Goal: Navigation & Orientation: Locate item on page

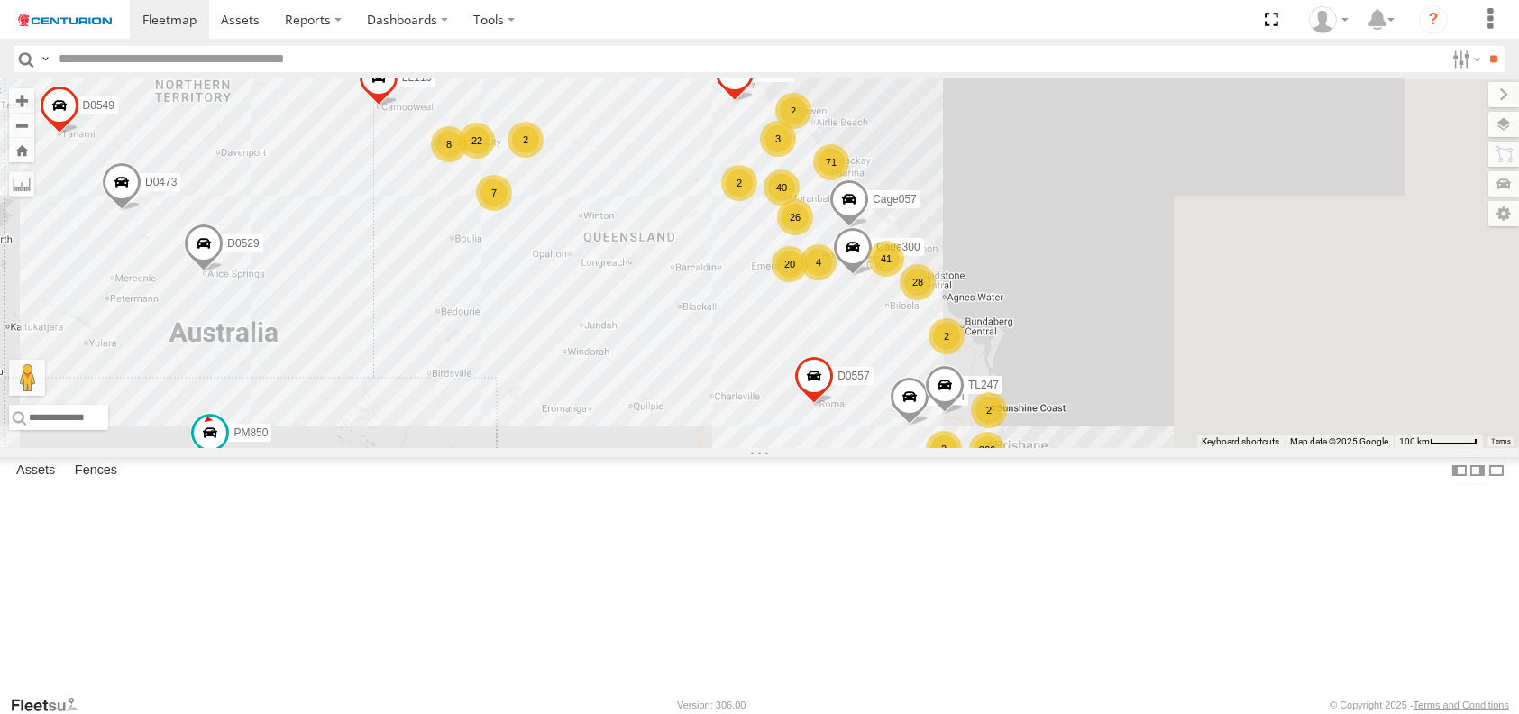
drag, startPoint x: 822, startPoint y: 537, endPoint x: 770, endPoint y: 600, distance: 81.9
click at [770, 448] on div "PM850 TL263 D0557 FT733 FT696 F0481 MV283 F0491 PM755 F0512 D0473 FT732 TL270 F…" at bounding box center [759, 263] width 1519 height 369
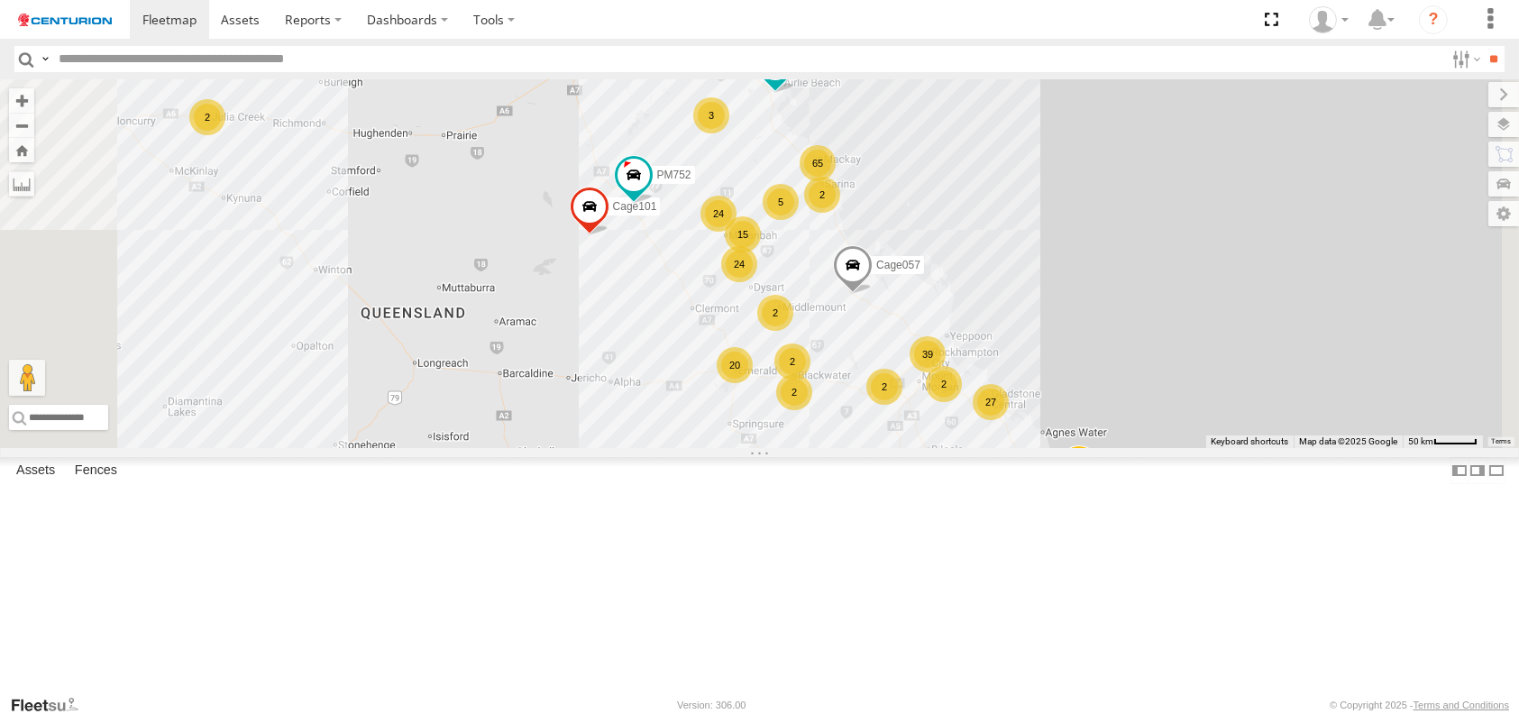
drag, startPoint x: 848, startPoint y: 387, endPoint x: 967, endPoint y: 566, distance: 215.2
click at [967, 448] on div "PM850 TL263 D0557 FT733 FT696 F0481 MV283 F0491 PM755 F0512 D0473 FT732 TL270 F…" at bounding box center [759, 263] width 1519 height 369
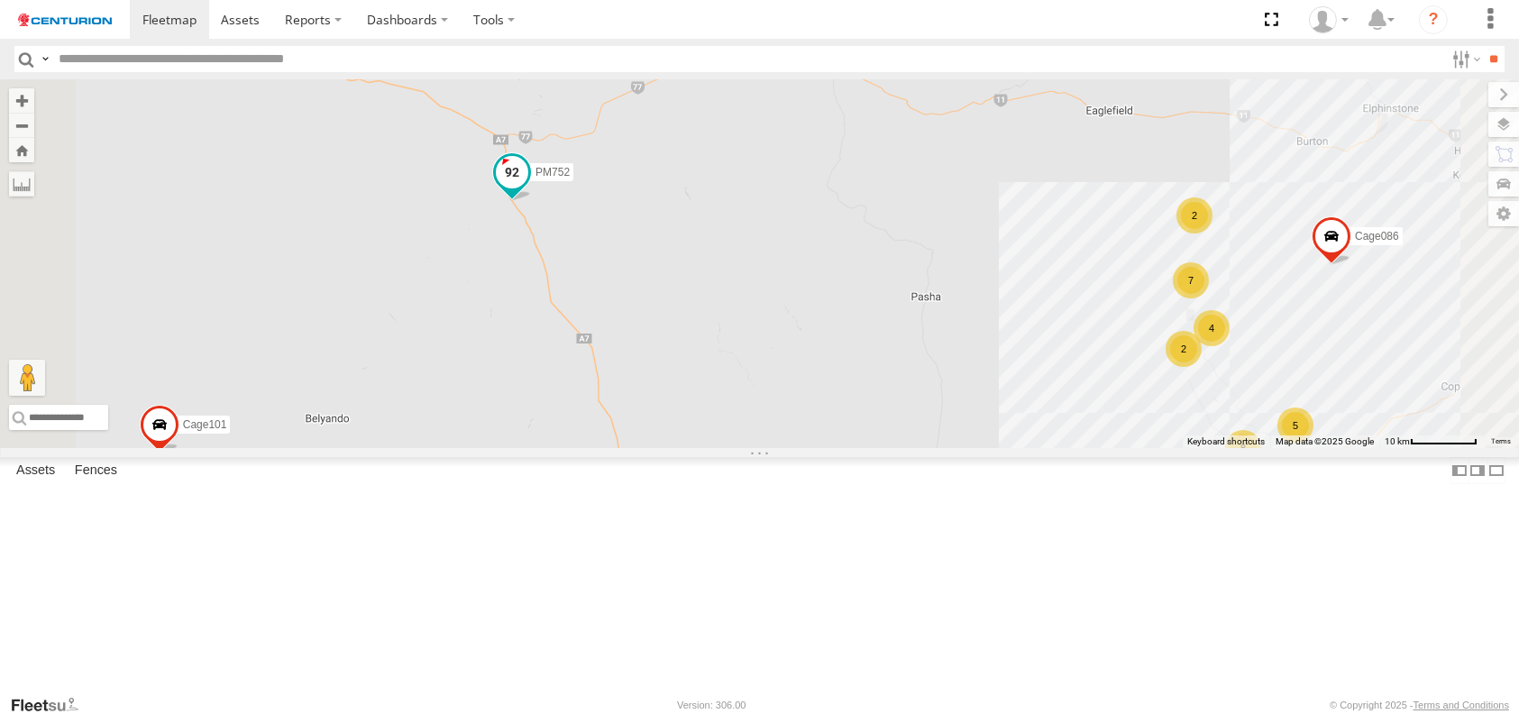
click at [528, 188] on span at bounding box center [512, 172] width 32 height 32
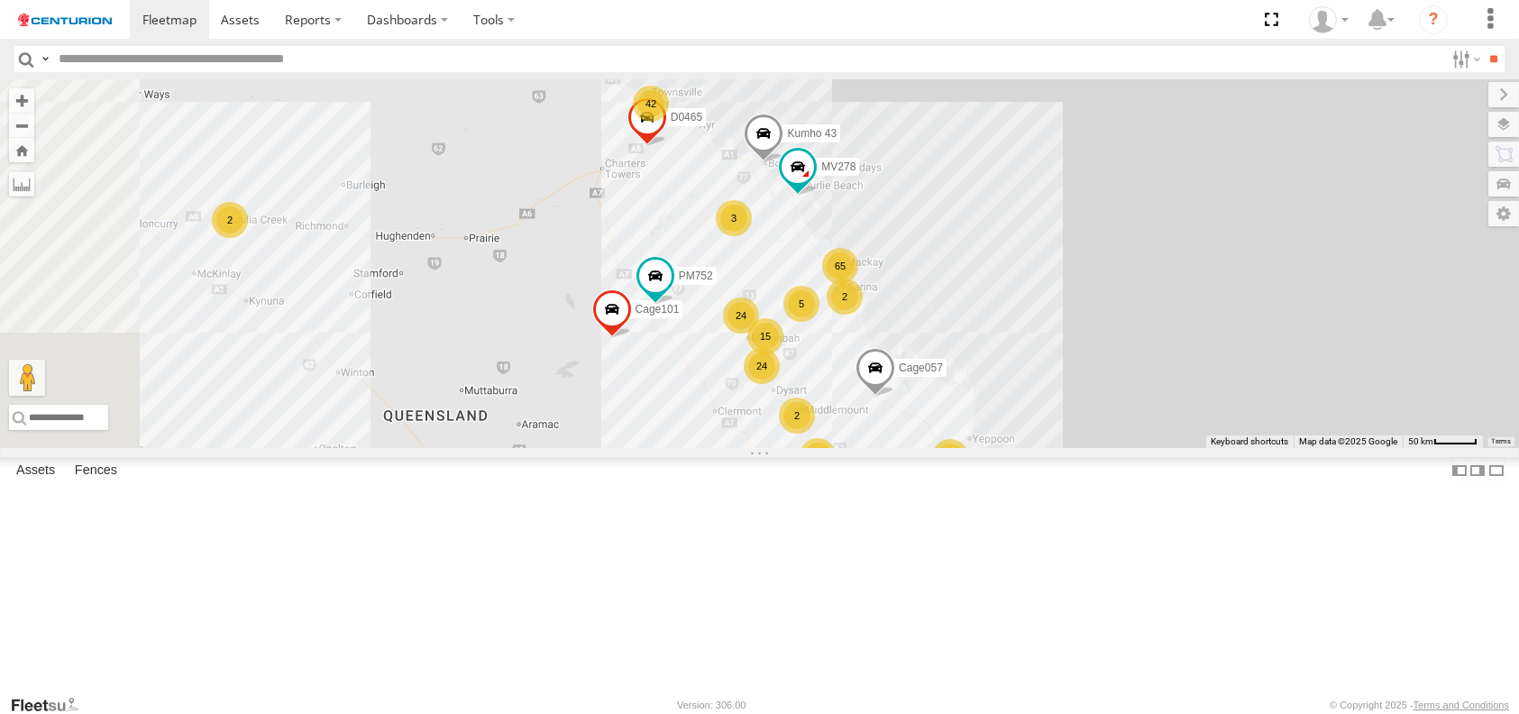
click at [669, 122] on div "42" at bounding box center [651, 104] width 36 height 36
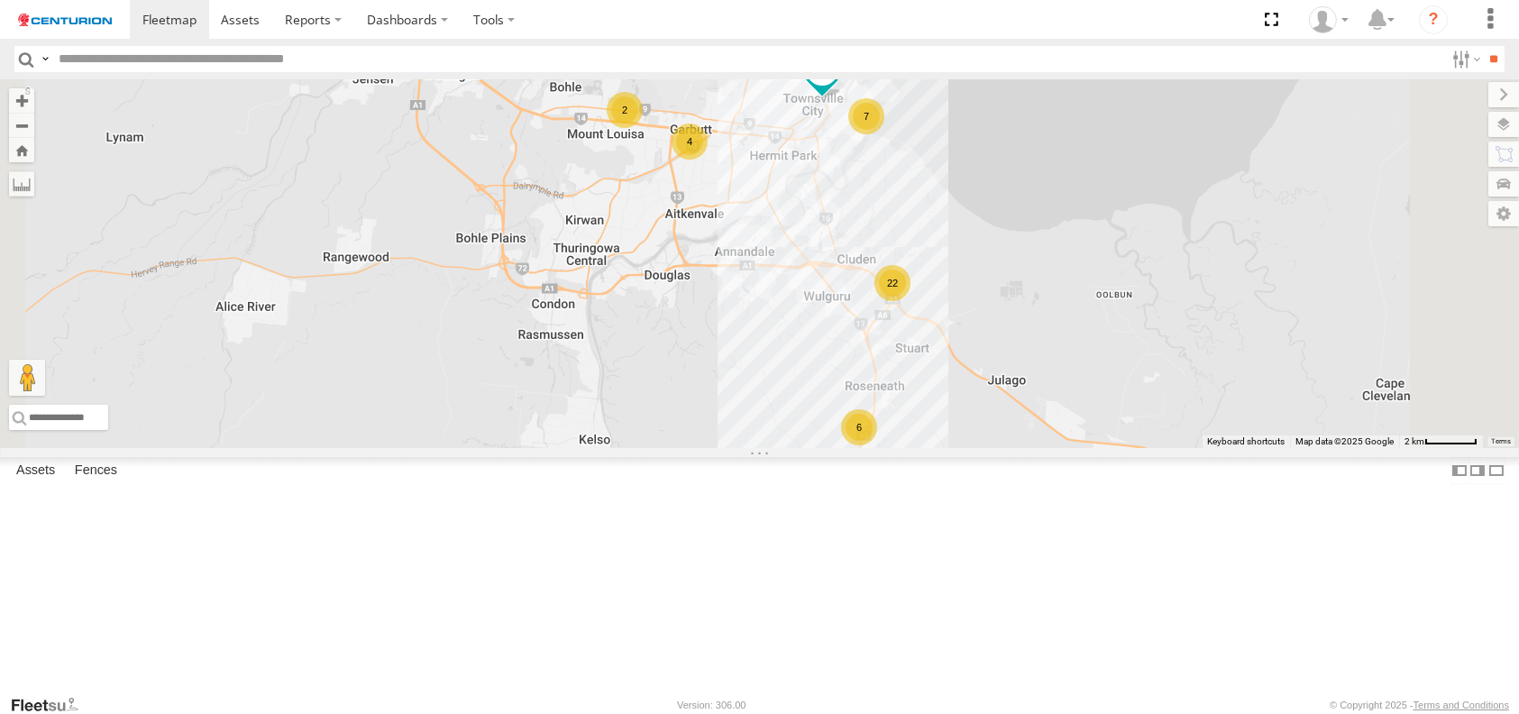
click at [707, 160] on div "4" at bounding box center [689, 141] width 36 height 36
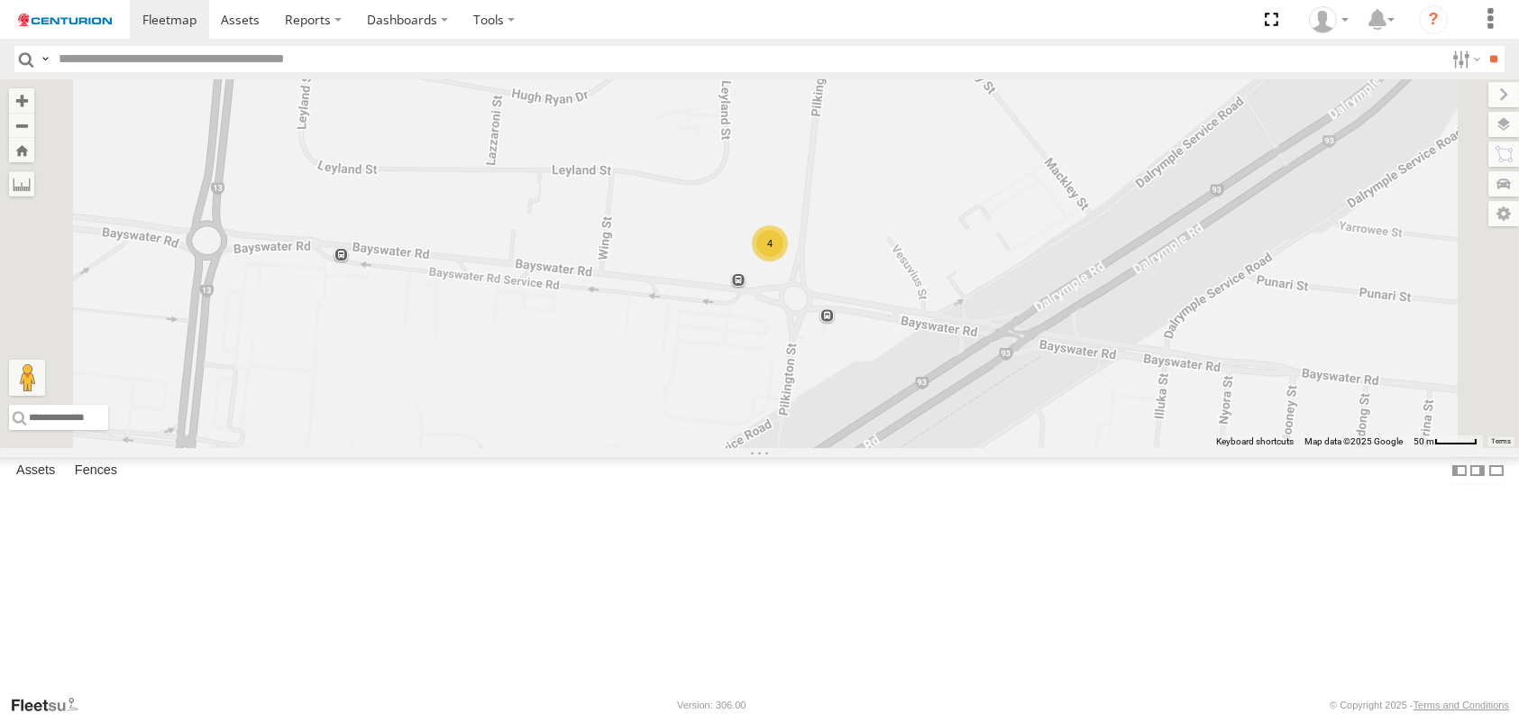
click at [788, 261] on div "4" at bounding box center [770, 243] width 36 height 36
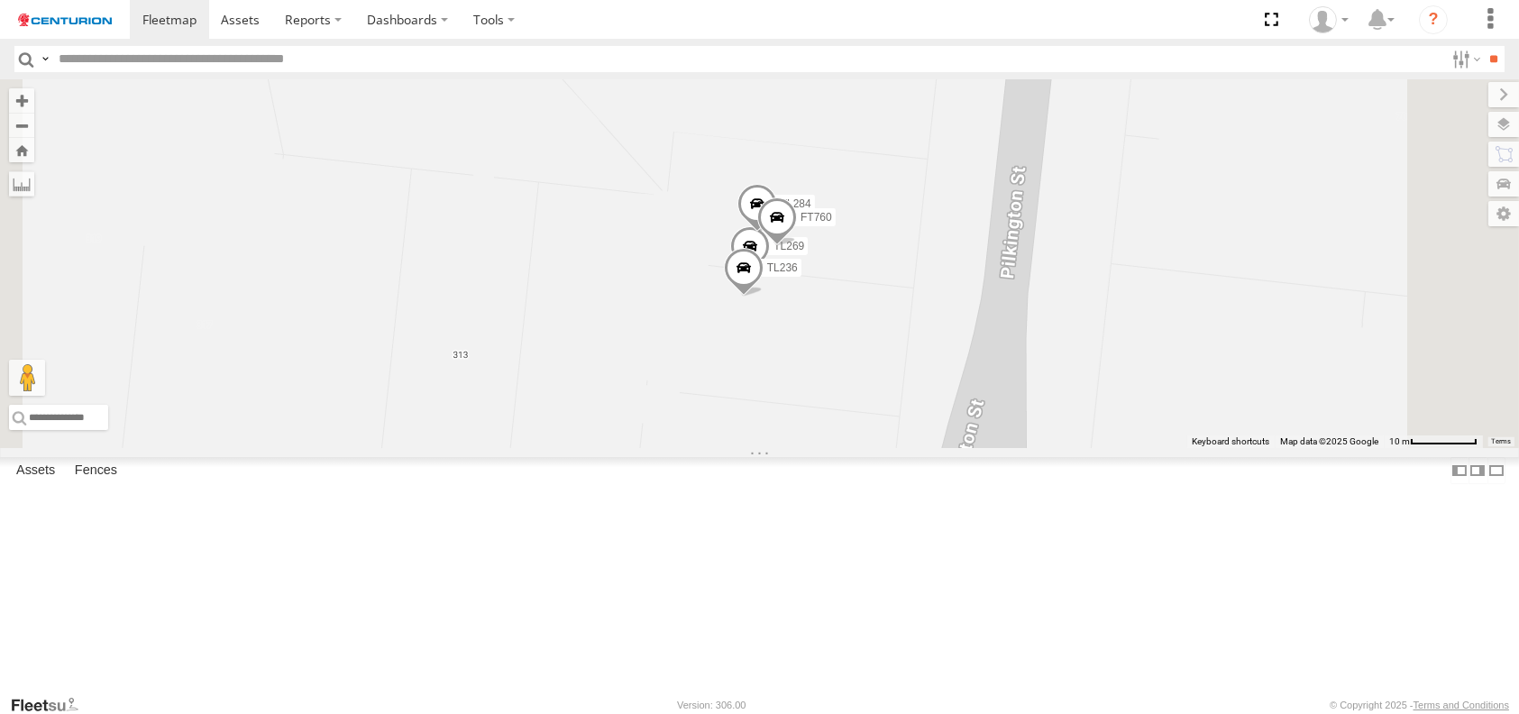
click at [797, 246] on span at bounding box center [777, 221] width 40 height 49
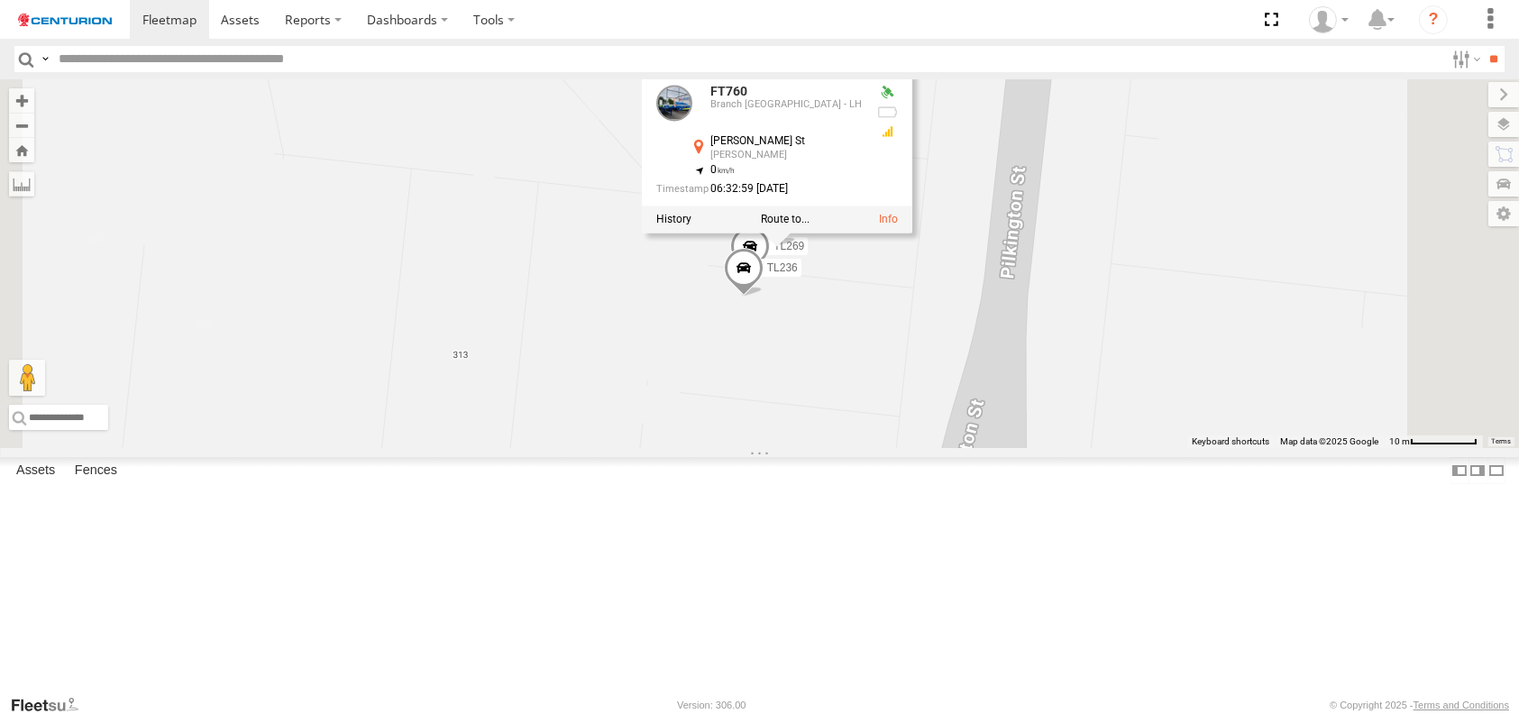
click at [978, 448] on div "PM850 TL263 D0557 FT733 FT696 F0481 MV283 F0491 PM755 F0512 D0473 FT732 TL270 F…" at bounding box center [759, 263] width 1519 height 369
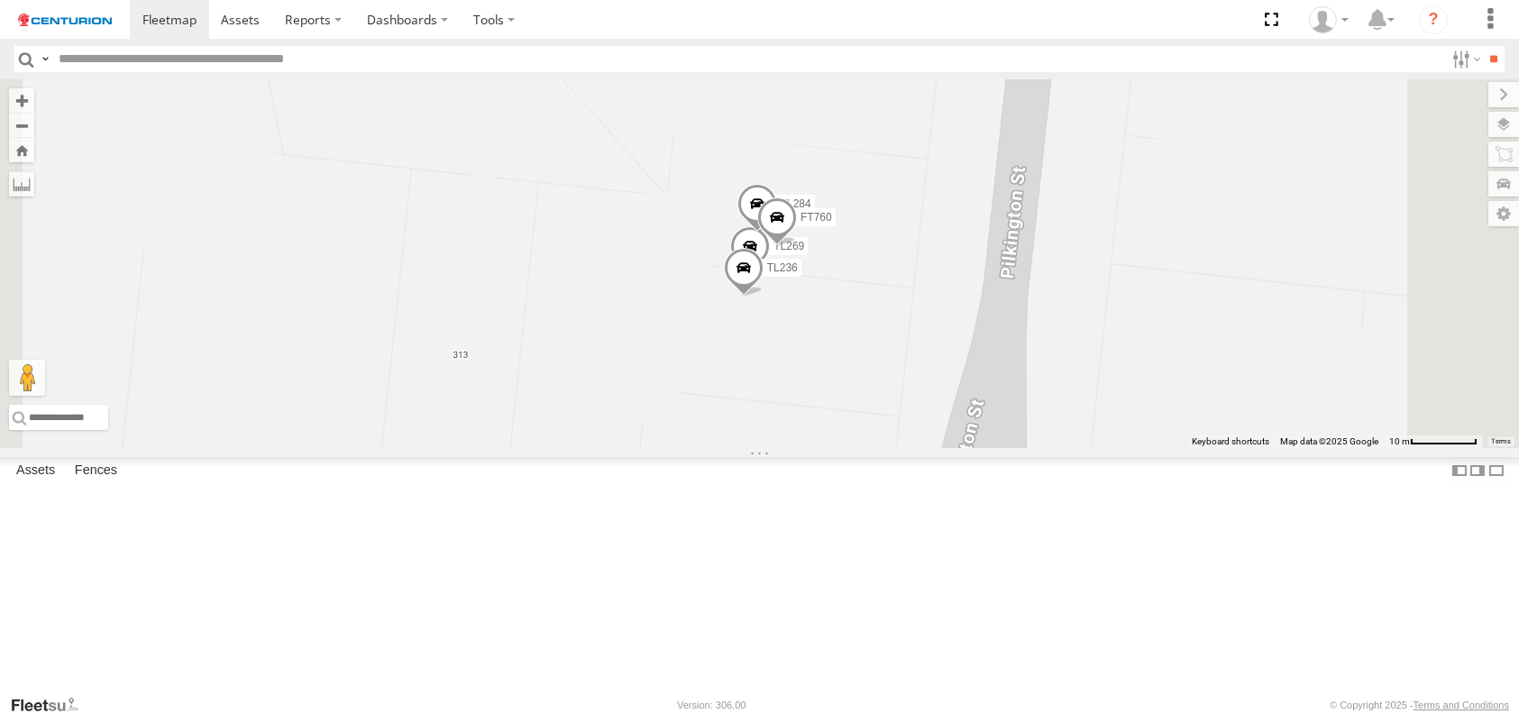
click at [762, 296] on span at bounding box center [743, 271] width 40 height 49
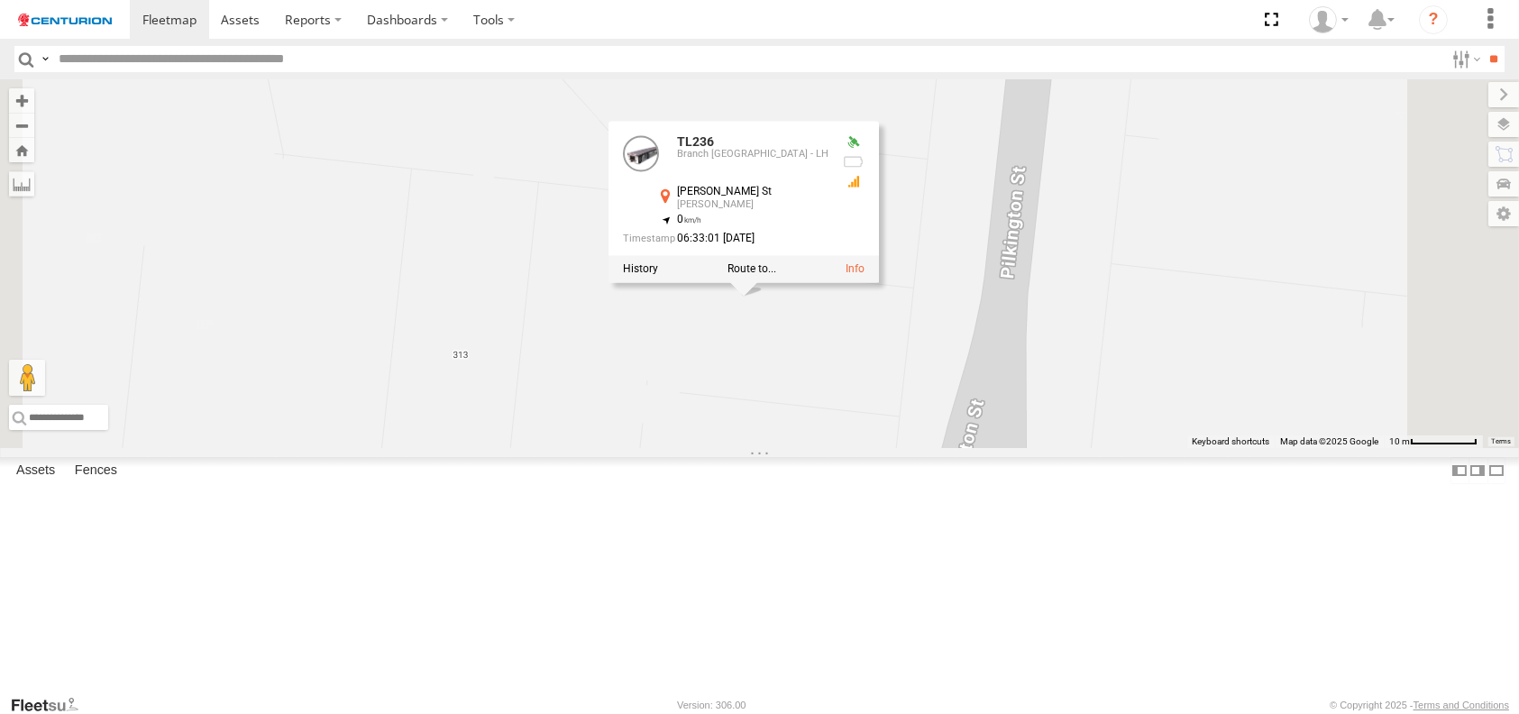
click at [999, 448] on div "PM850 TL263 D0557 FT733 FT696 F0481 MV283 F0491 PM755 F0512 D0473 FT732 TL270 F…" at bounding box center [759, 263] width 1519 height 369
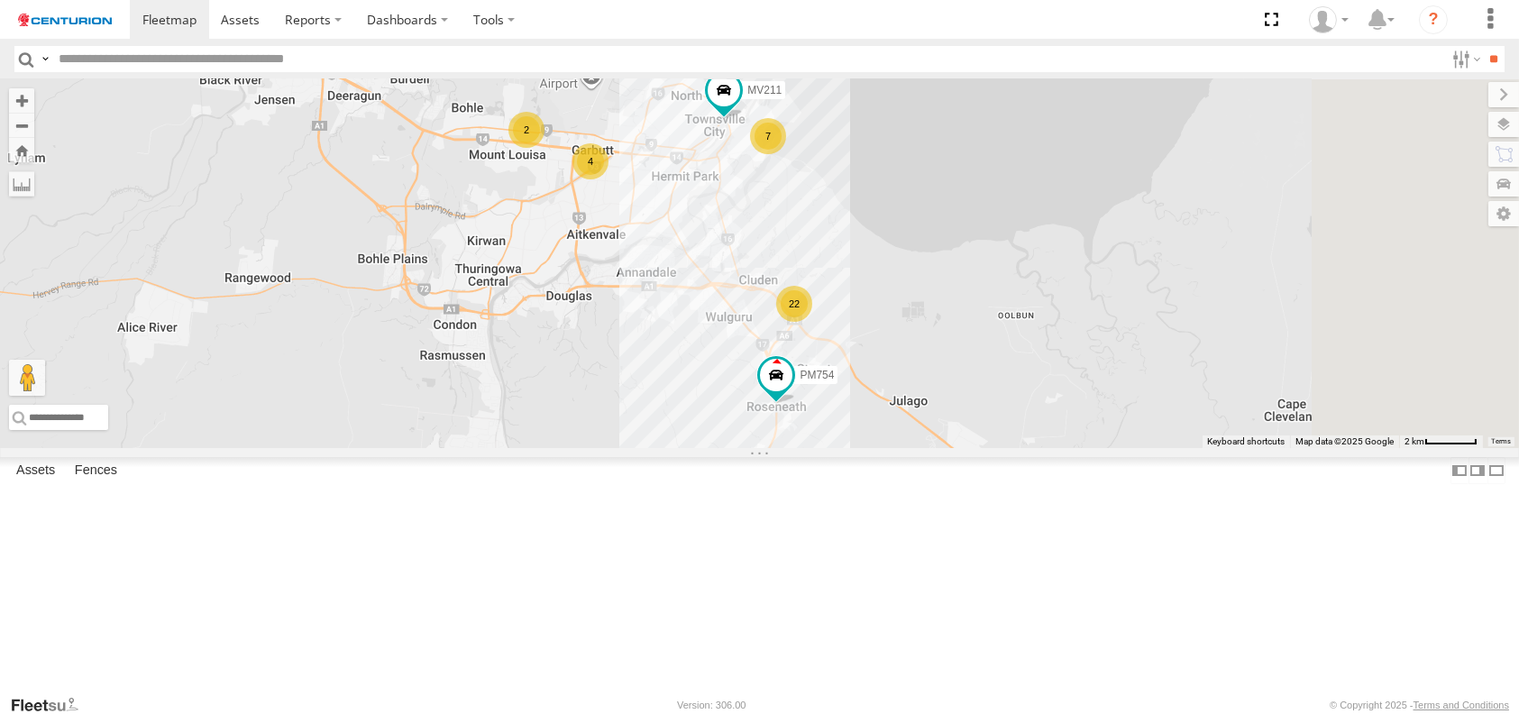
drag, startPoint x: 1104, startPoint y: 552, endPoint x: 903, endPoint y: 372, distance: 269.4
click at [903, 372] on div "PM850 TL263 D0557 FT733 FT696 F0481 MV283 F0491 PM755 F0512 D0473 FT732 TL270 F…" at bounding box center [759, 263] width 1519 height 369
click at [779, 462] on div "5" at bounding box center [761, 444] width 36 height 36
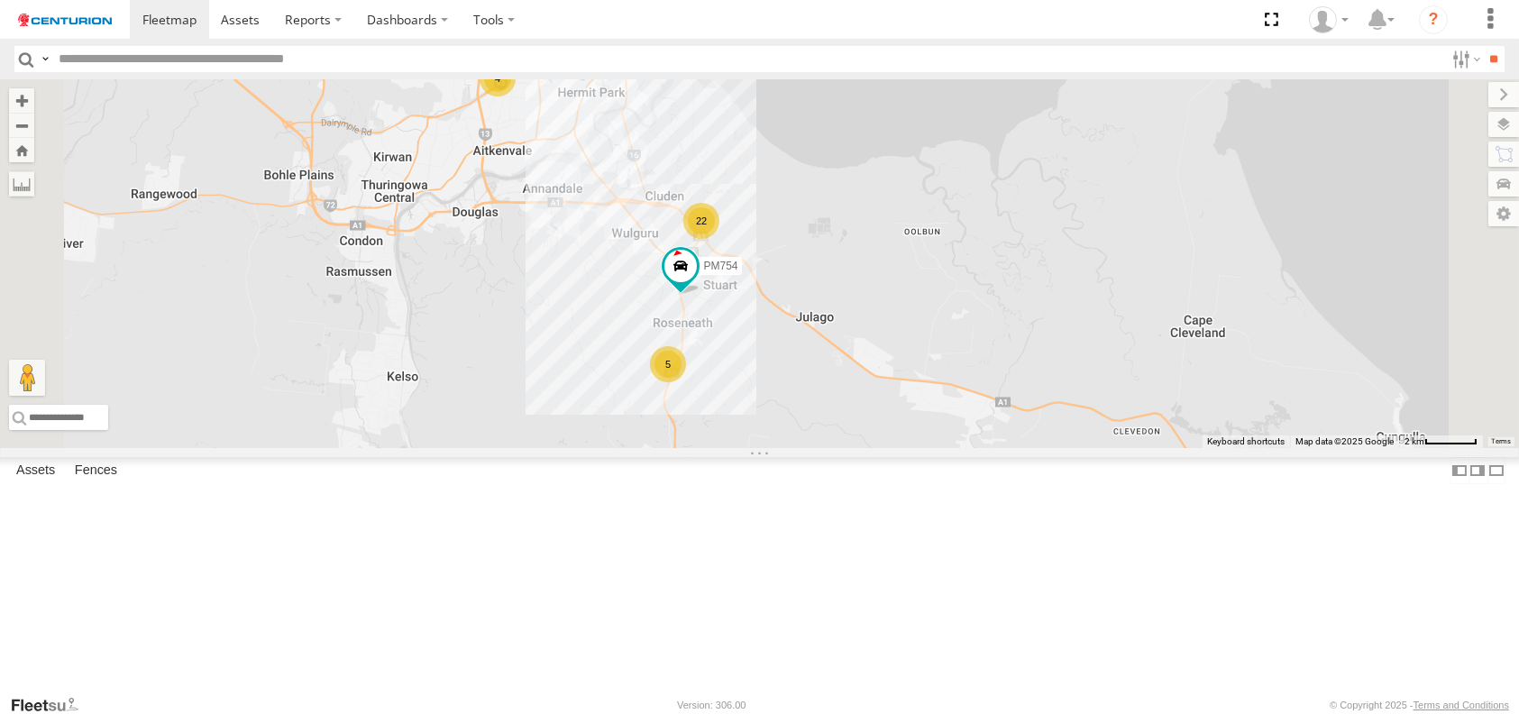
click at [515, 96] on div "4" at bounding box center [497, 78] width 36 height 36
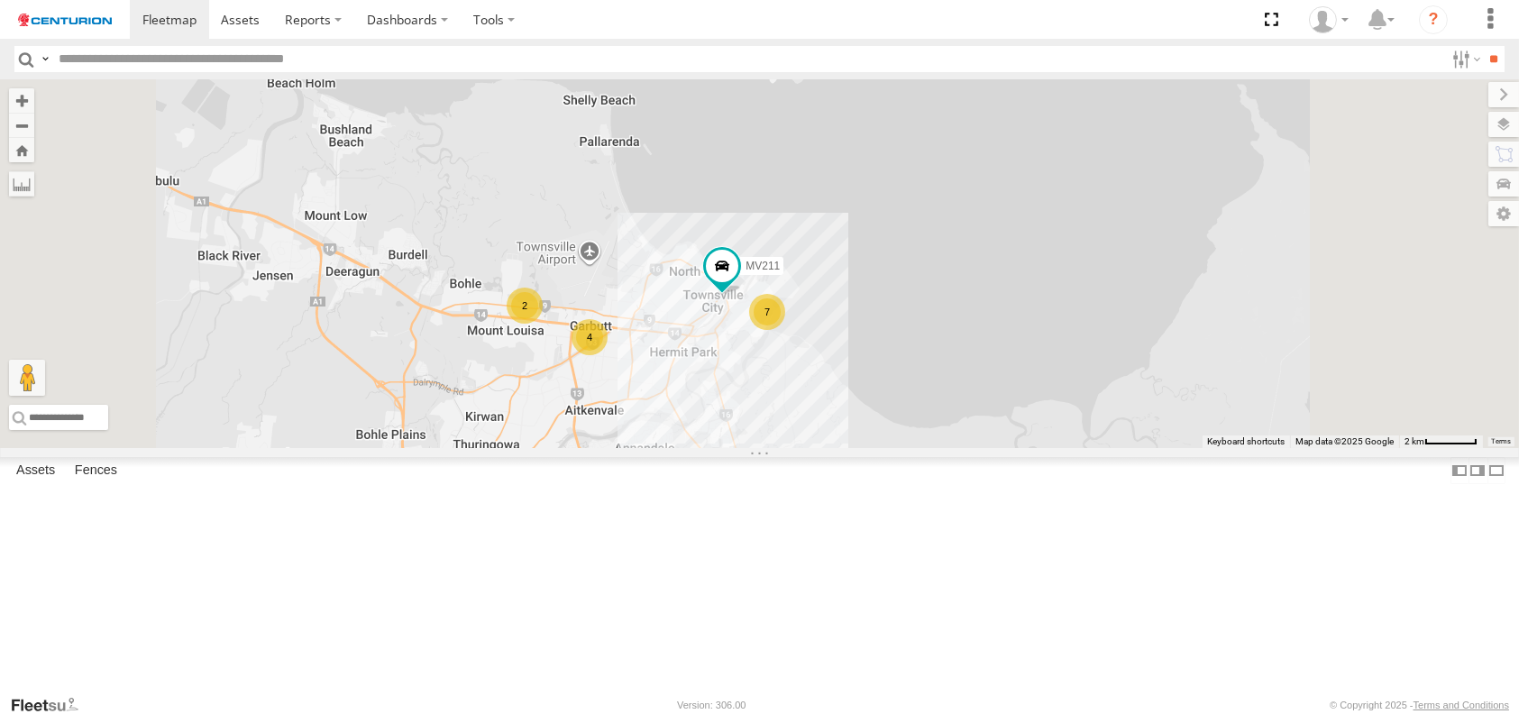
click at [810, 497] on div "22" at bounding box center [792, 479] width 36 height 36
